Goal: Task Accomplishment & Management: Use online tool/utility

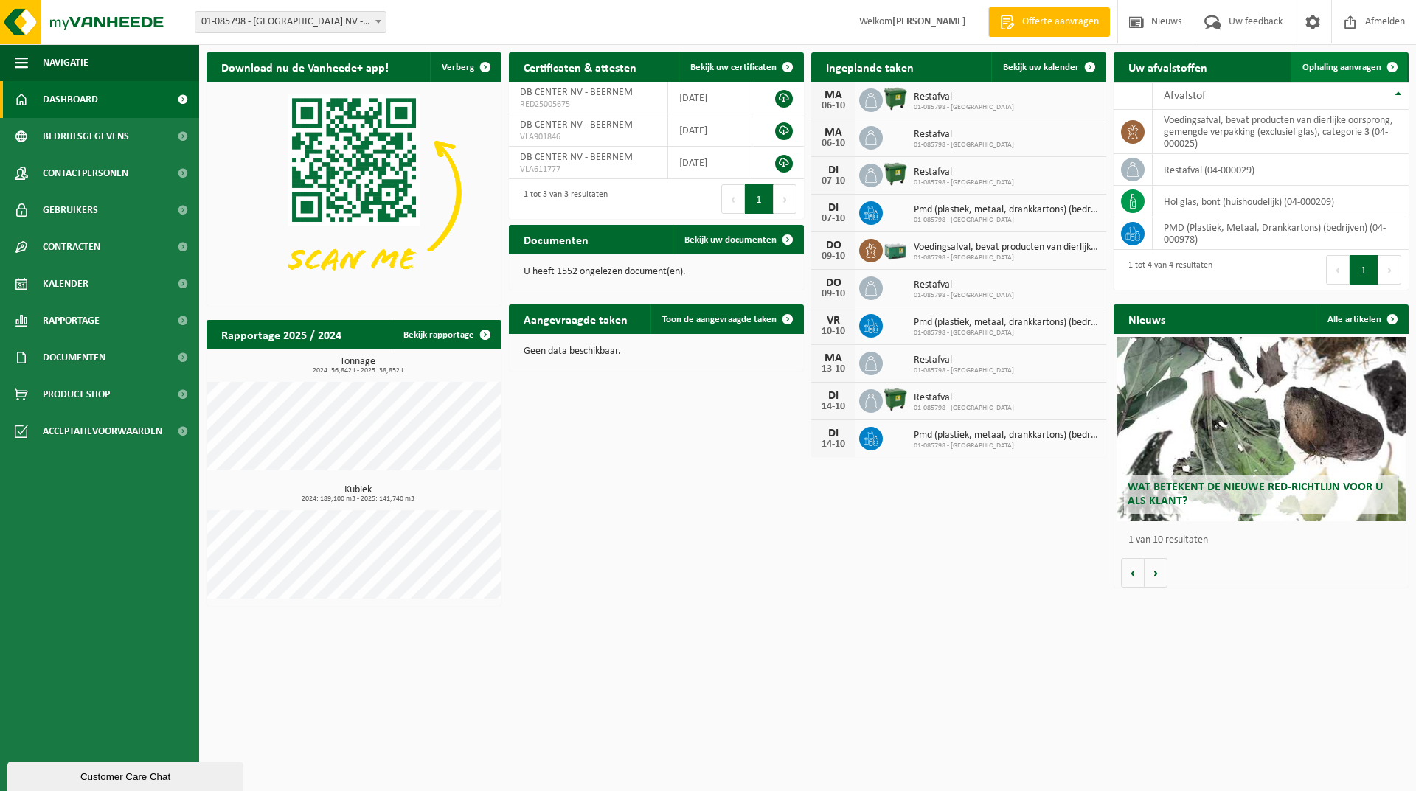
click at [1345, 66] on span "Ophaling aanvragen" at bounding box center [1341, 68] width 79 height 10
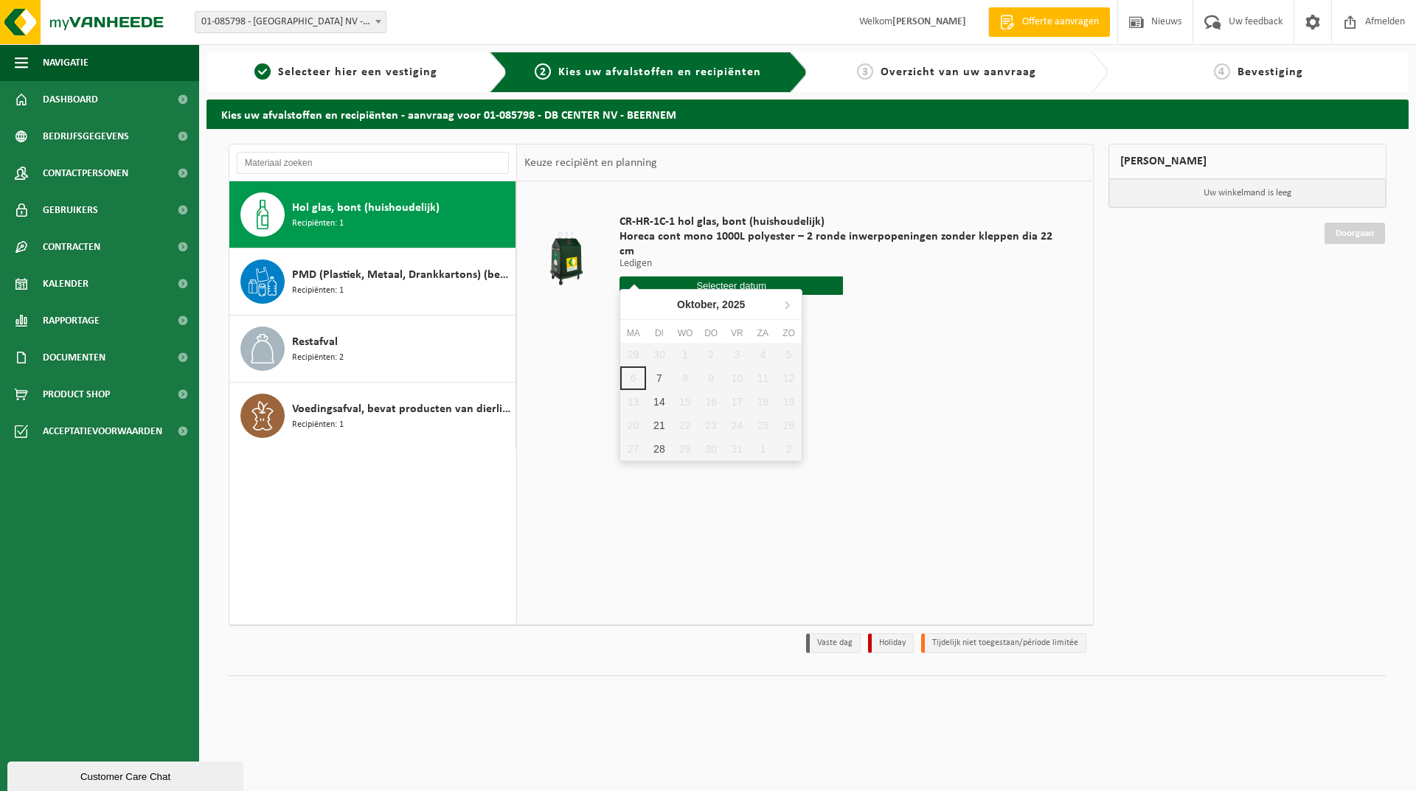
click at [711, 276] on input "text" at bounding box center [730, 285] width 223 height 18
click at [656, 375] on div "7" at bounding box center [659, 378] width 26 height 24
type input "Van 2025-10-07"
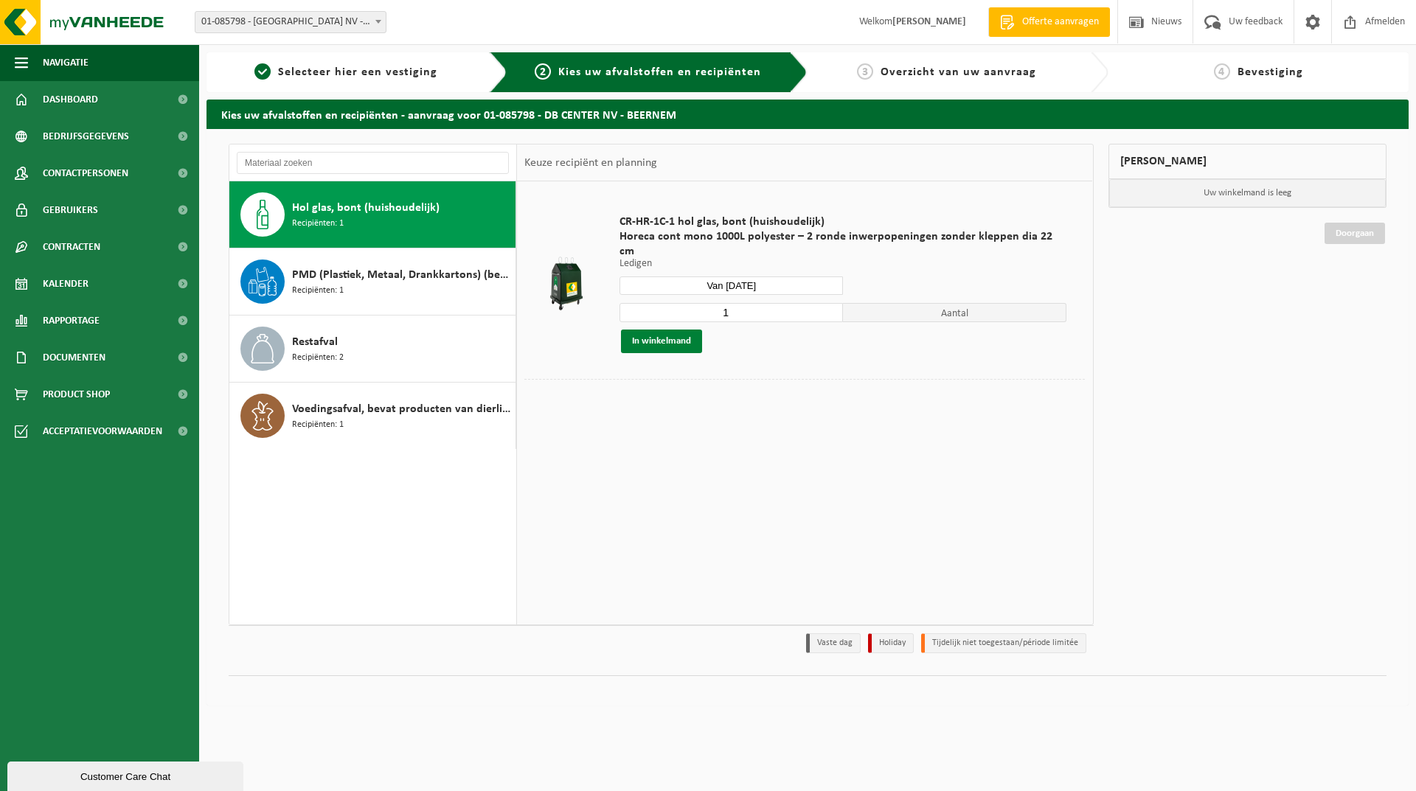
click at [672, 330] on button "In winkelmand" at bounding box center [661, 342] width 81 height 24
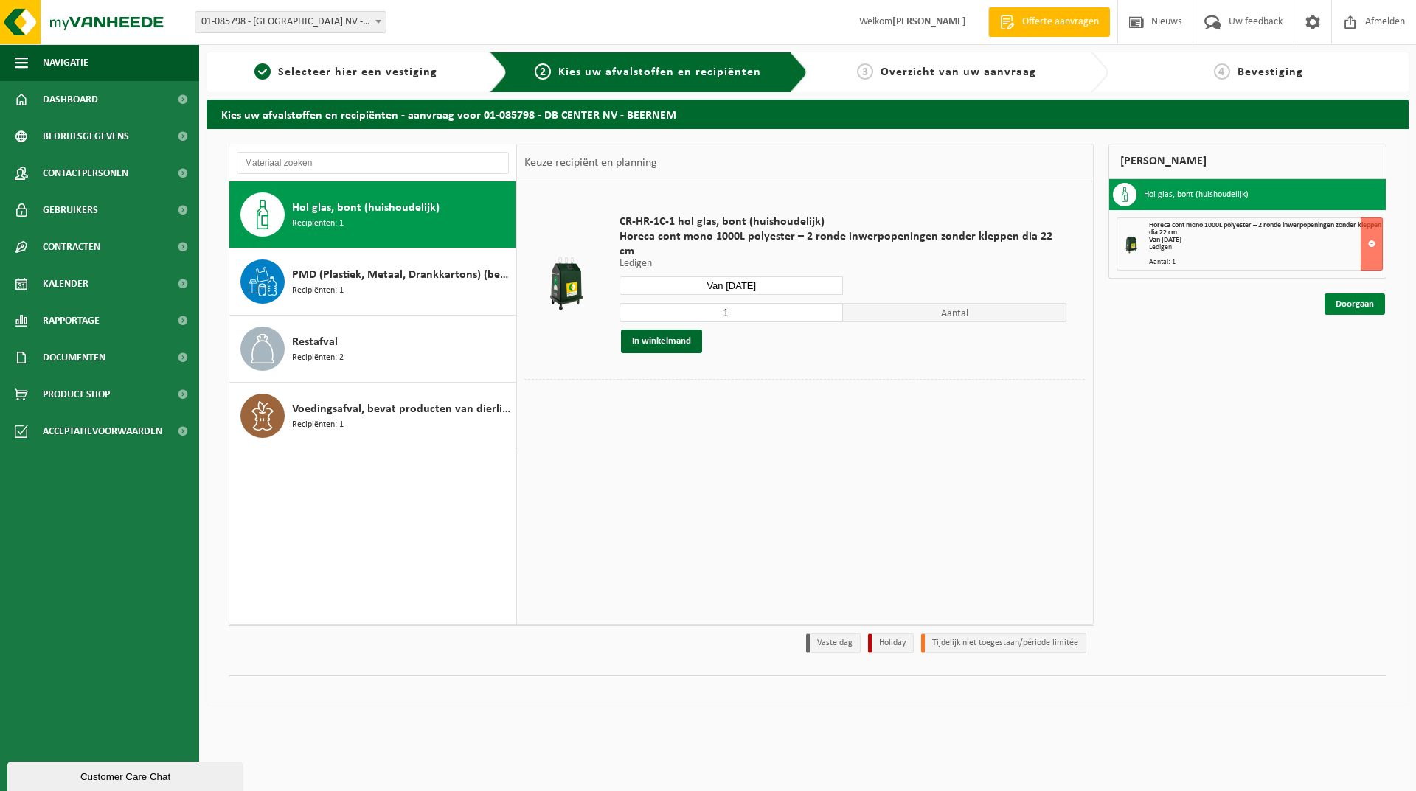
click at [1337, 305] on link "Doorgaan" at bounding box center [1354, 303] width 60 height 21
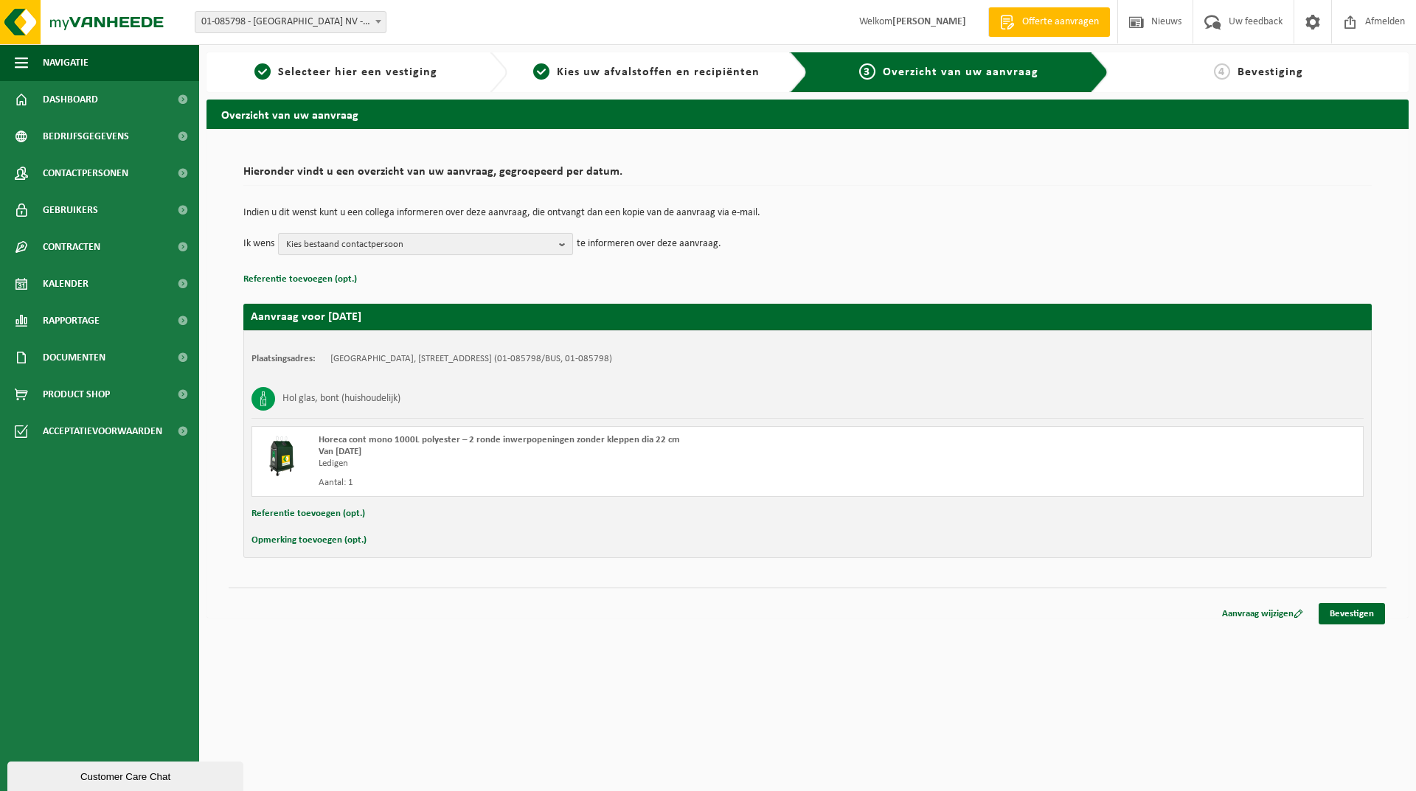
click at [493, 250] on span "Kies bestaand contactpersoon" at bounding box center [419, 245] width 267 height 22
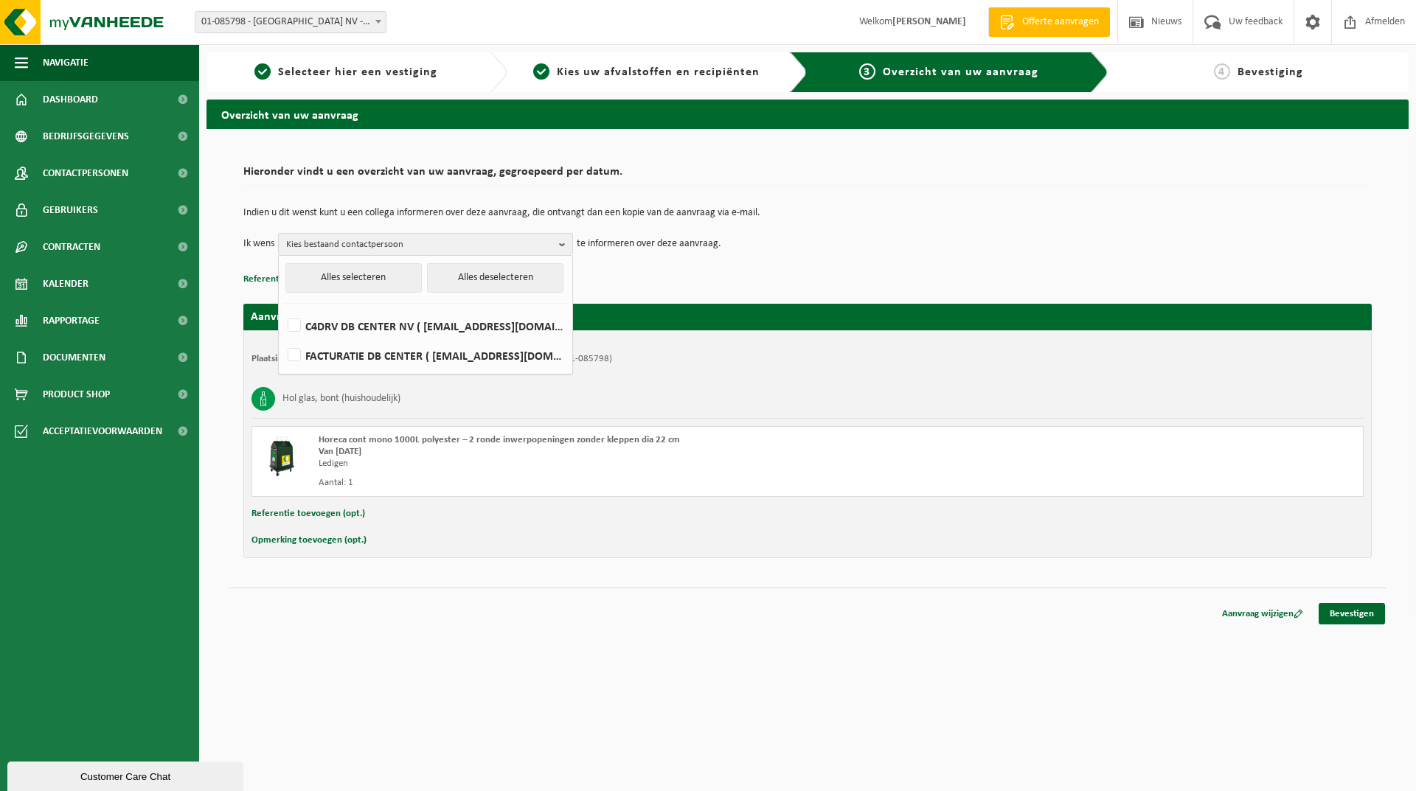
click at [620, 289] on div "Aanvraag voor 2025-10-07 Plaatsingsadres: DB CENTER NV, 8730 BEERNEM, SINT-ANDR…" at bounding box center [807, 423] width 1128 height 269
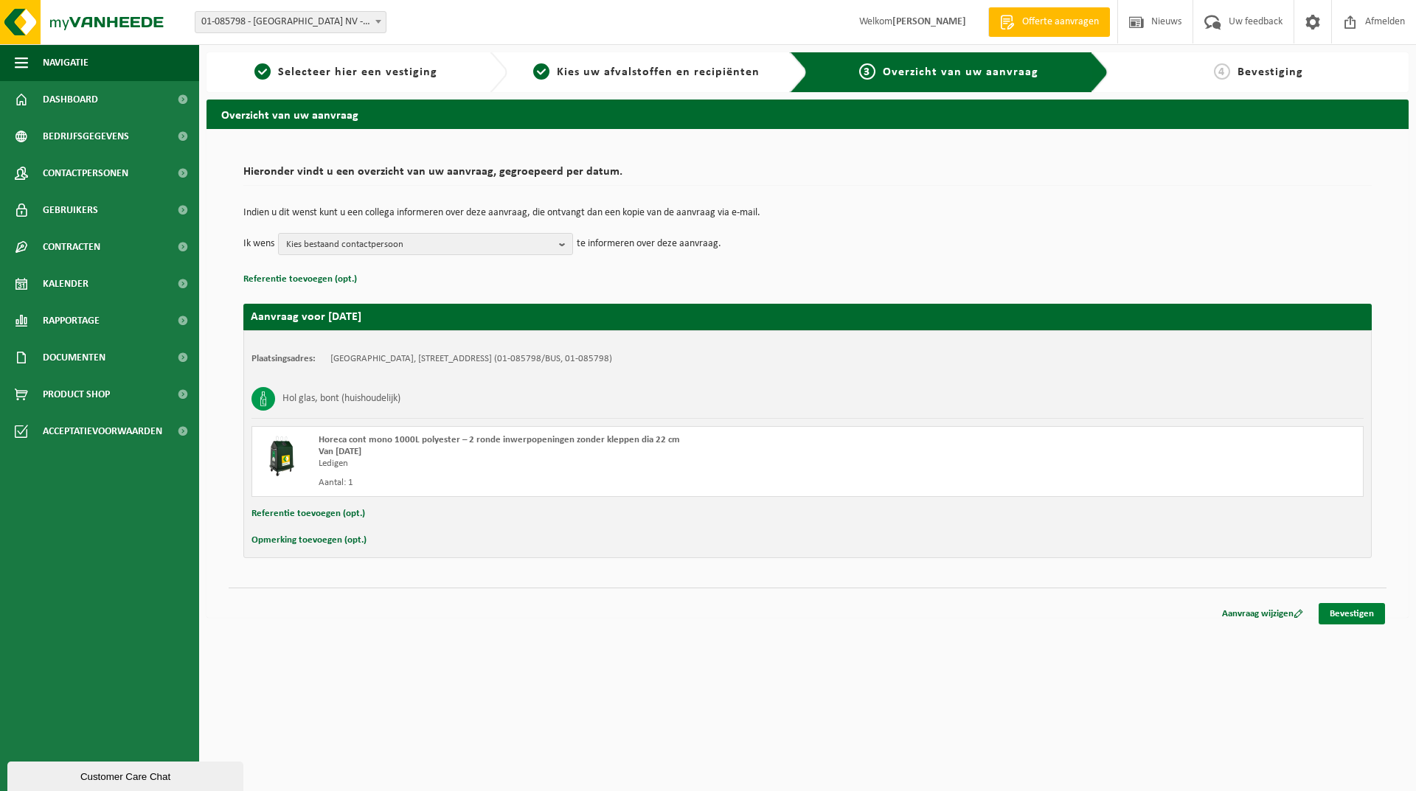
click at [1347, 610] on link "Bevestigen" at bounding box center [1351, 613] width 66 height 21
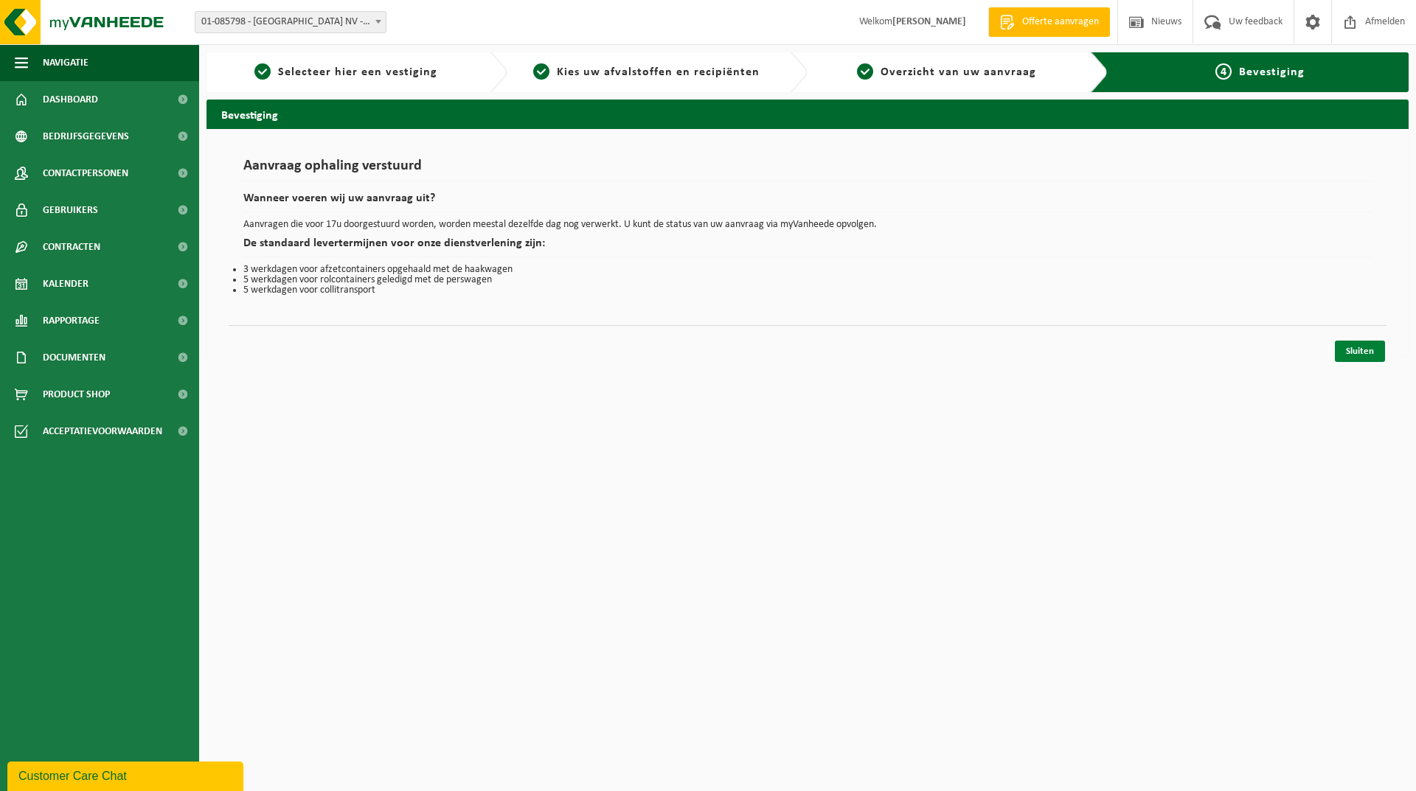
click at [1357, 353] on link "Sluiten" at bounding box center [1359, 351] width 50 height 21
